Goal: Task Accomplishment & Management: Manage account settings

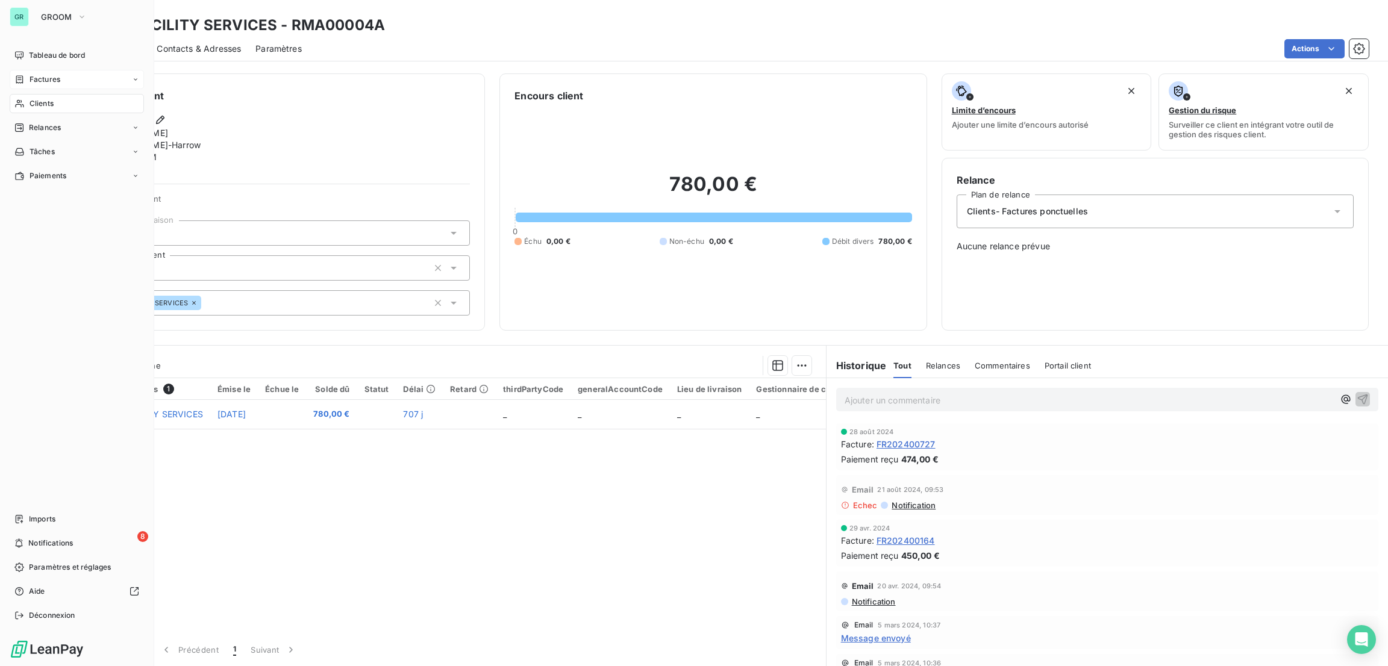
click at [52, 70] on div "Factures" at bounding box center [77, 79] width 134 height 19
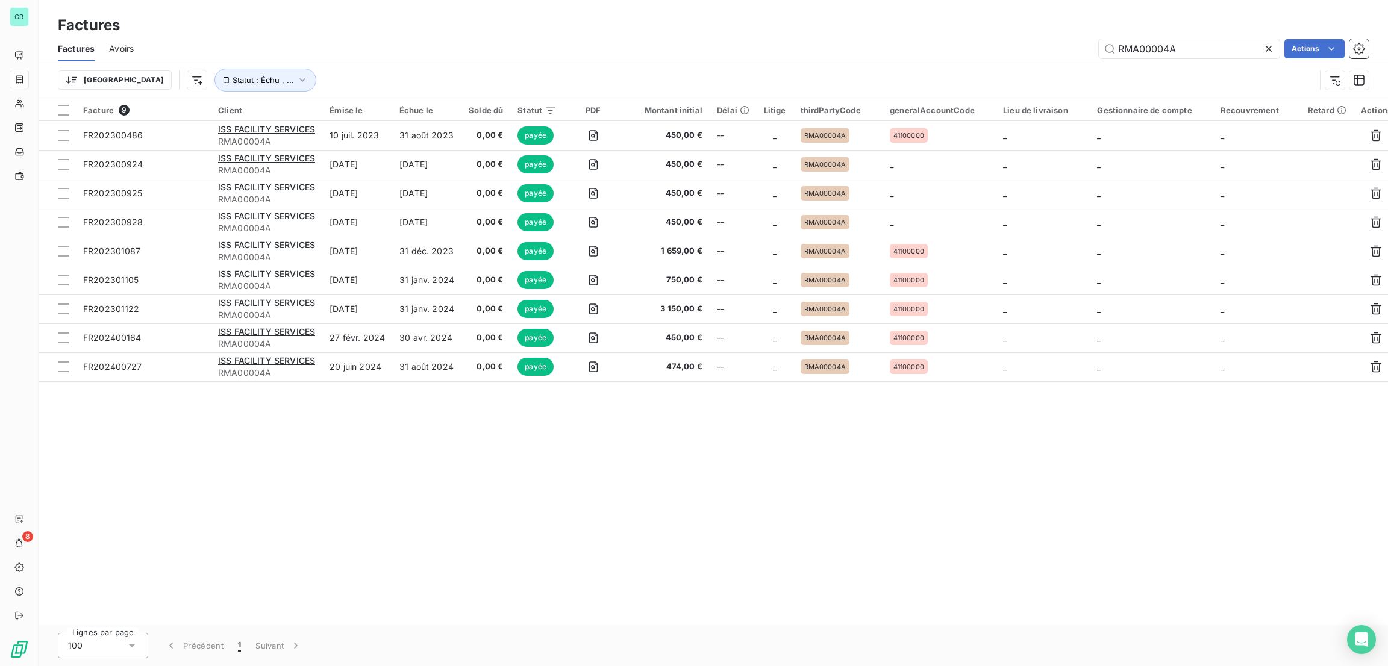
drag, startPoint x: 1211, startPoint y: 45, endPoint x: 911, endPoint y: 96, distance: 304.3
click at [911, 96] on div "Factures Avoirs RMA00004A Actions Trier Statut : Échu , ..." at bounding box center [713, 67] width 1349 height 63
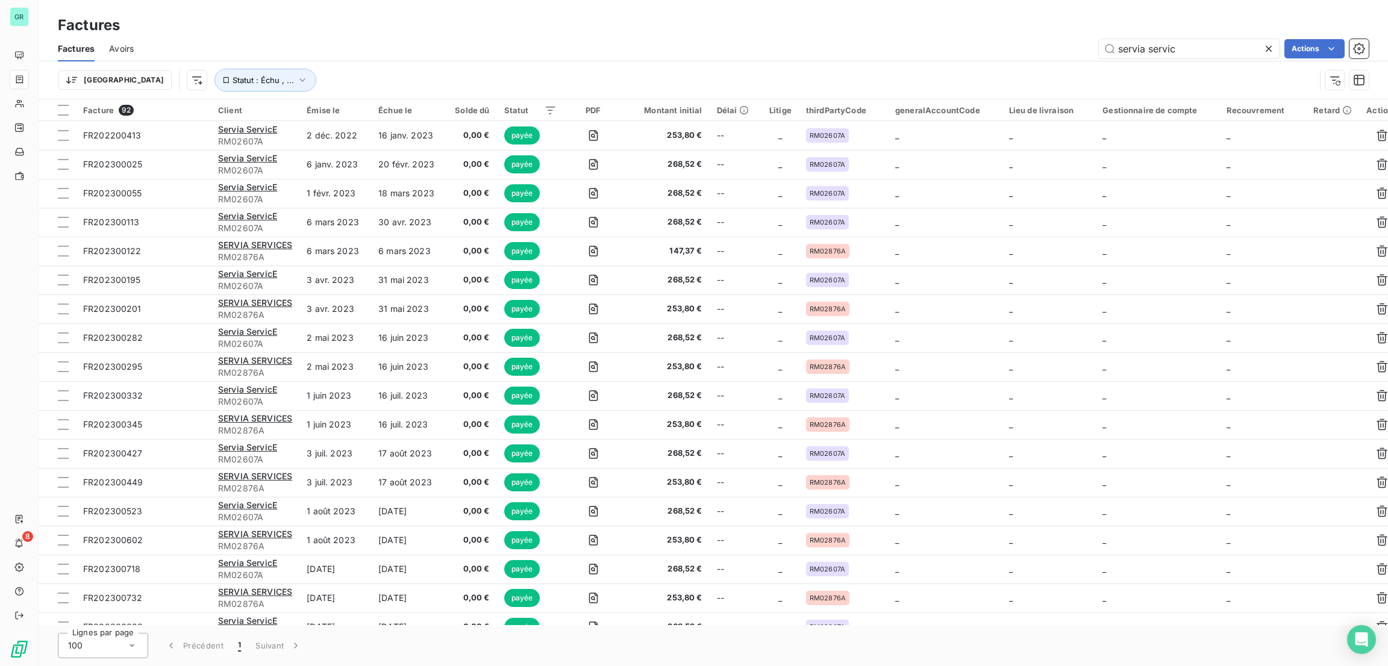
type input "servia service"
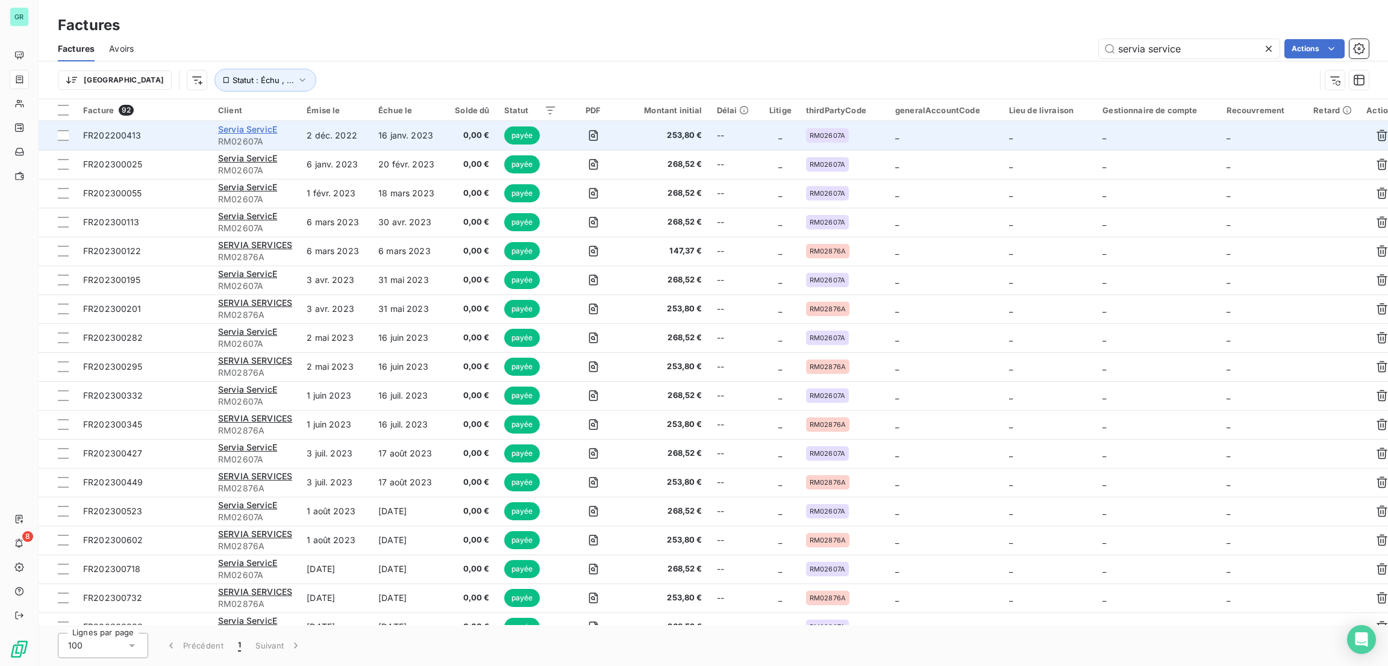
click at [272, 131] on span "Servia ServicE" at bounding box center [247, 129] width 59 height 10
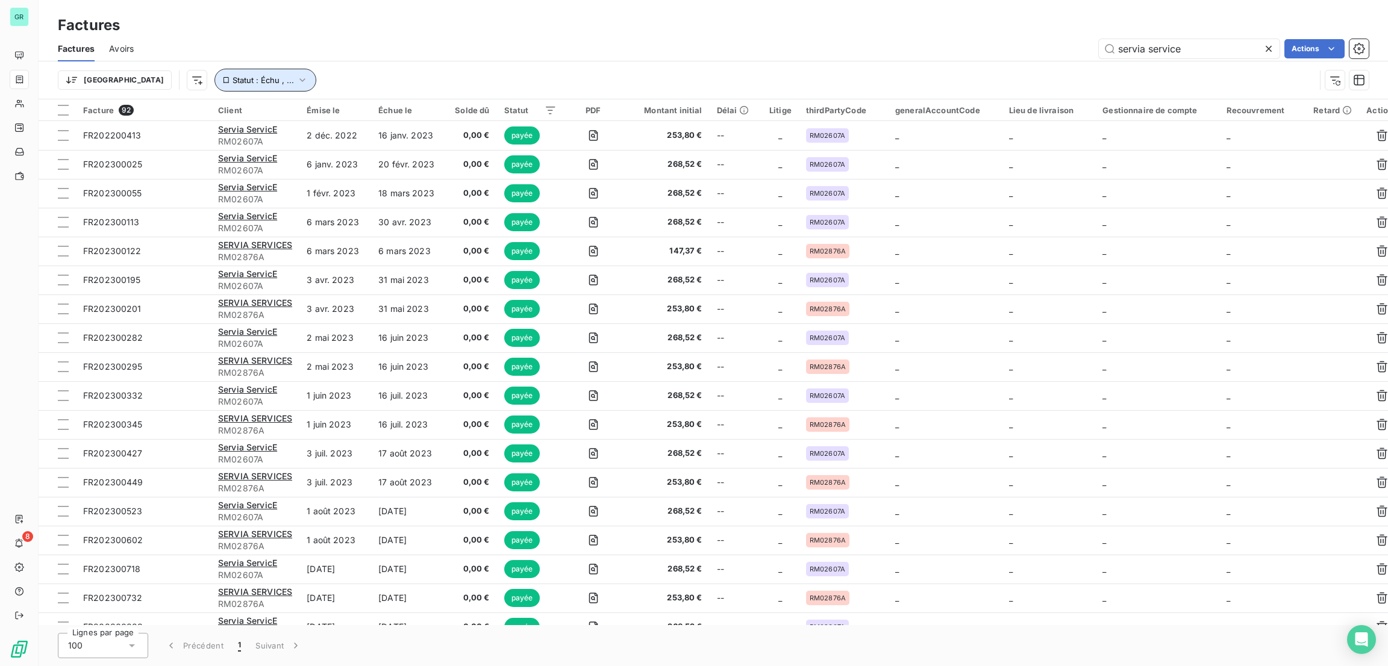
click at [214, 88] on button "Statut : Échu , ..." at bounding box center [265, 80] width 102 height 23
click at [325, 117] on div "échue non-échue payée" at bounding box center [376, 111] width 173 height 25
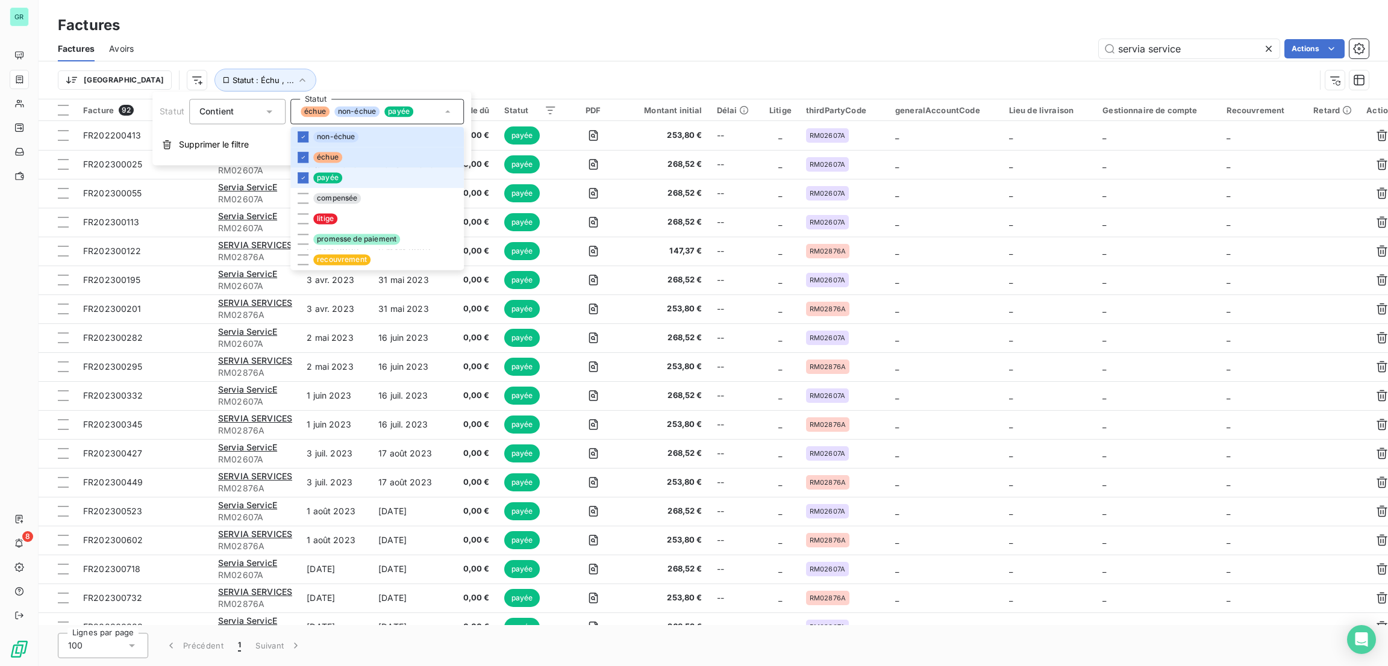
click at [335, 168] on li "payée" at bounding box center [376, 177] width 173 height 20
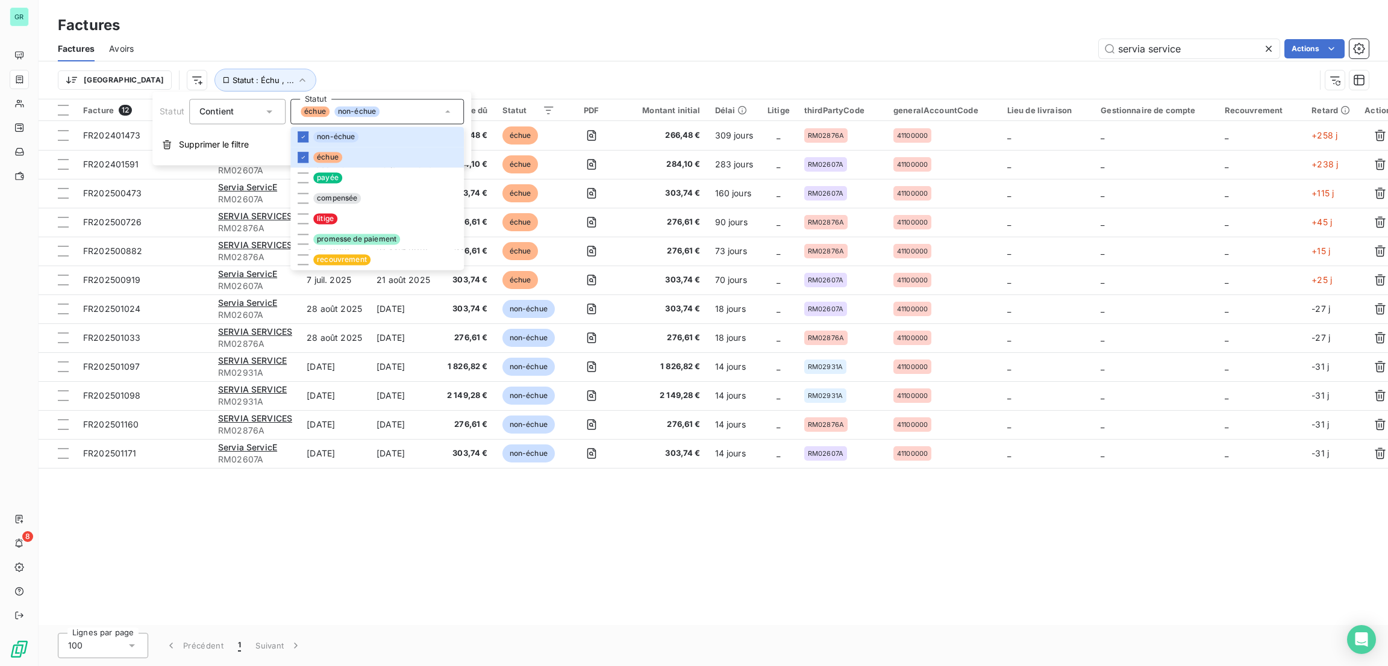
click at [640, 22] on div "Factures" at bounding box center [713, 25] width 1349 height 22
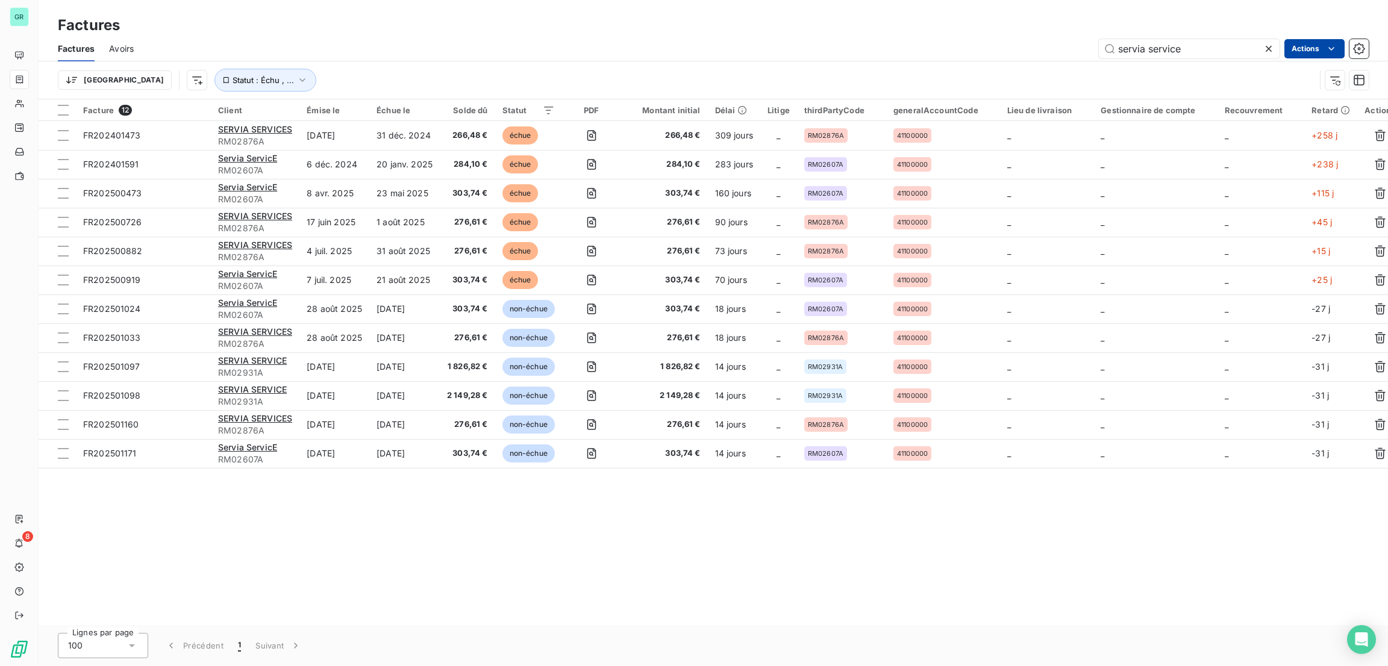
click at [1296, 49] on html "GR 8 Factures Factures Avoirs servia service Actions Trier Statut : [GEOGRAPHIC…" at bounding box center [694, 333] width 1388 height 666
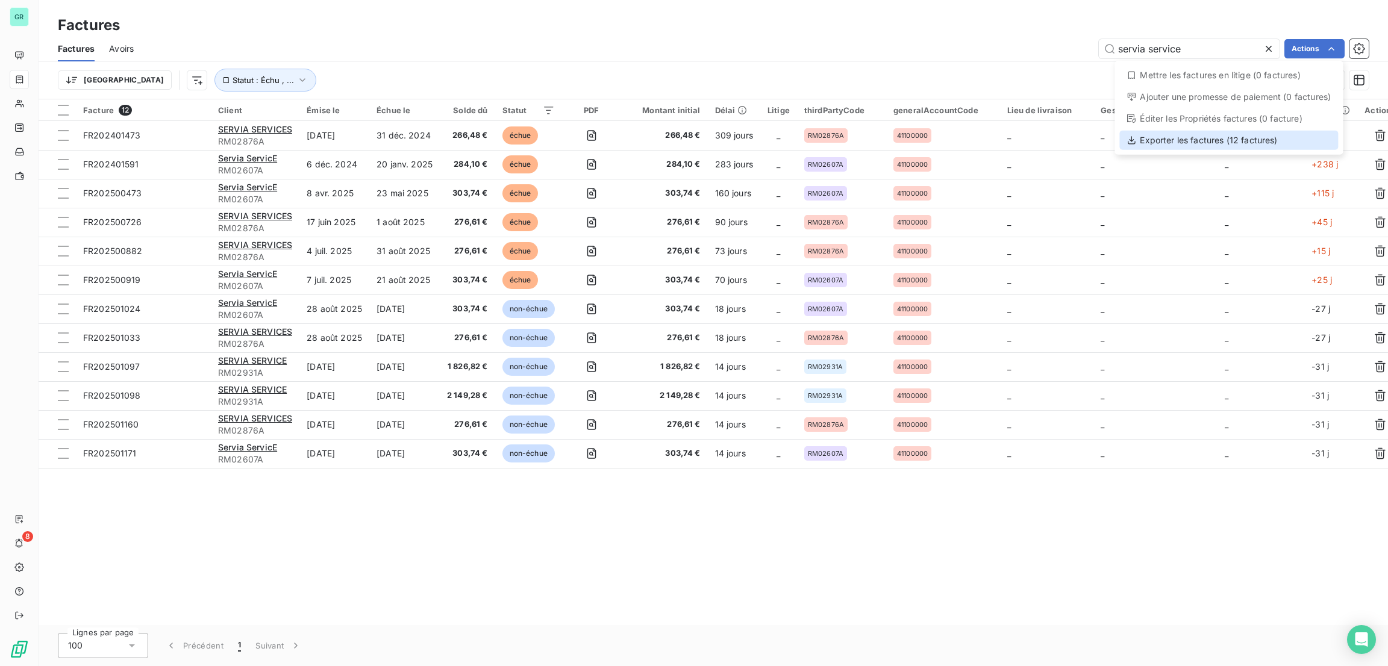
click at [1169, 139] on div "Exporter les factures (12 factures)" at bounding box center [1228, 140] width 219 height 19
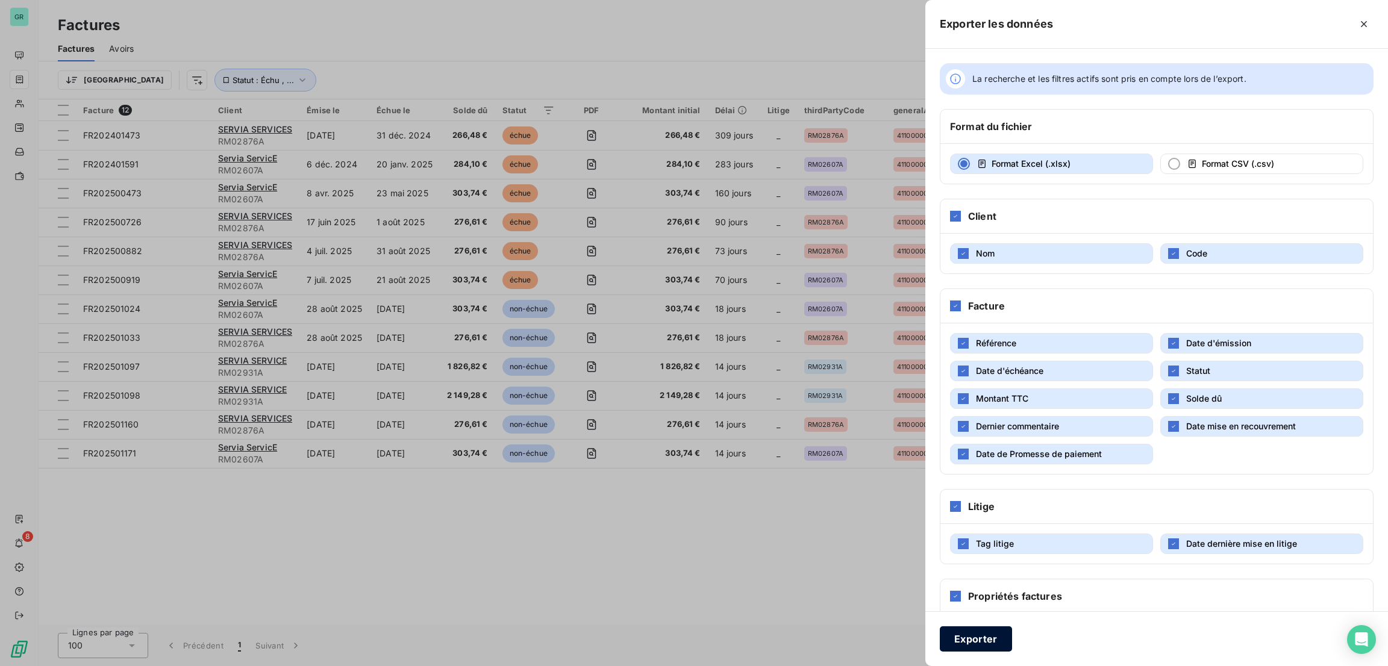
click at [975, 637] on button "Exporter" at bounding box center [976, 639] width 72 height 25
